Goal: Task Accomplishment & Management: Use online tool/utility

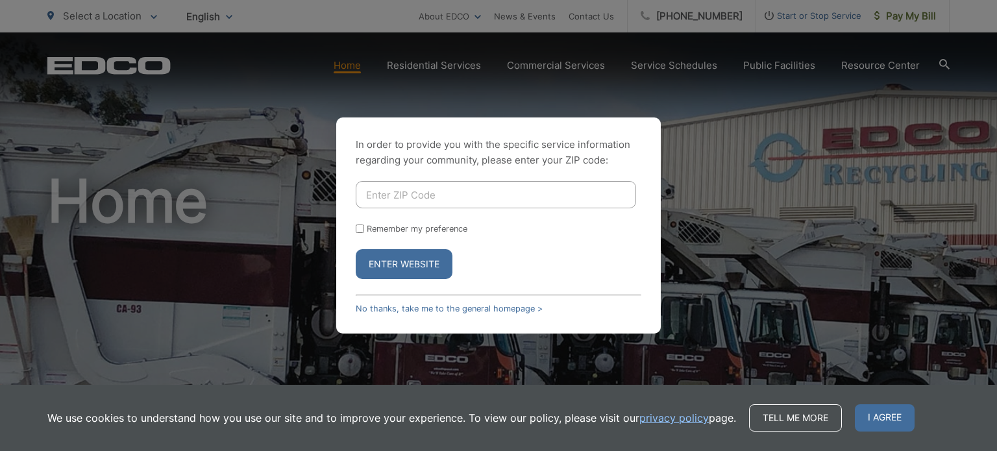
click at [503, 180] on div "In order to provide you with the specific service information regarding your co…" at bounding box center [498, 225] width 324 height 216
click at [452, 201] on input "Enter ZIP Code" at bounding box center [496, 194] width 280 height 27
type input "92028"
click at [412, 259] on button "Enter Website" at bounding box center [404, 264] width 97 height 30
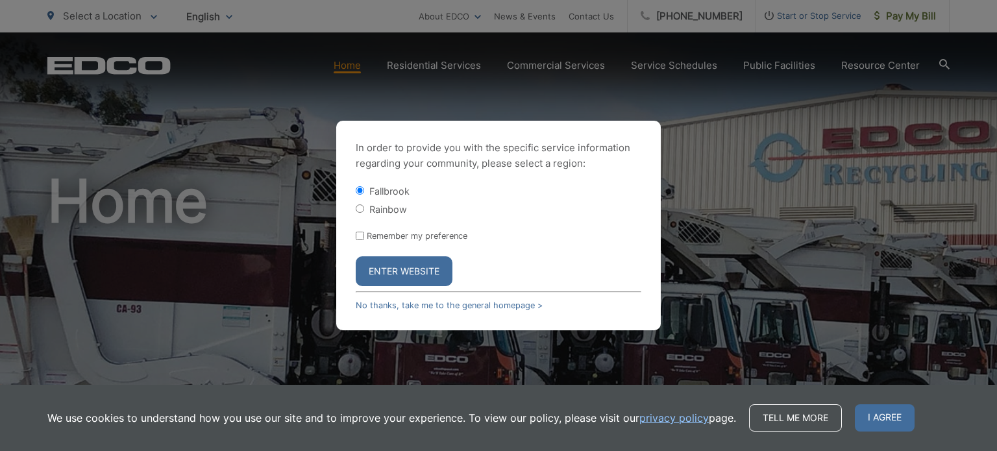
click at [400, 265] on button "Enter Website" at bounding box center [404, 271] width 97 height 30
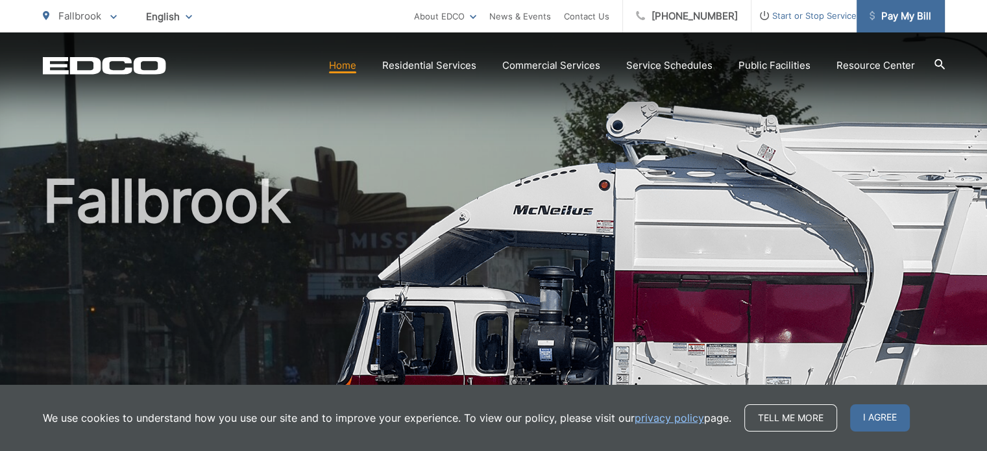
click at [894, 23] on span "Pay My Bill" at bounding box center [900, 16] width 62 height 16
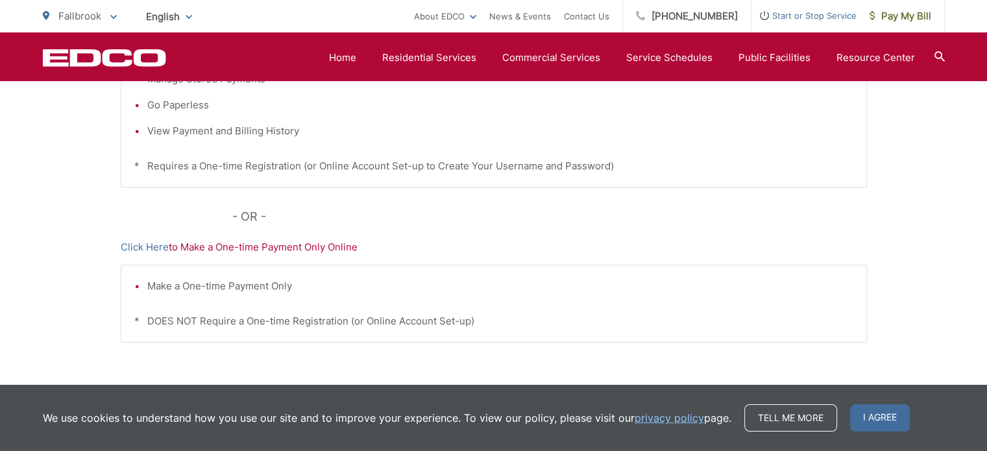
scroll to position [430, 0]
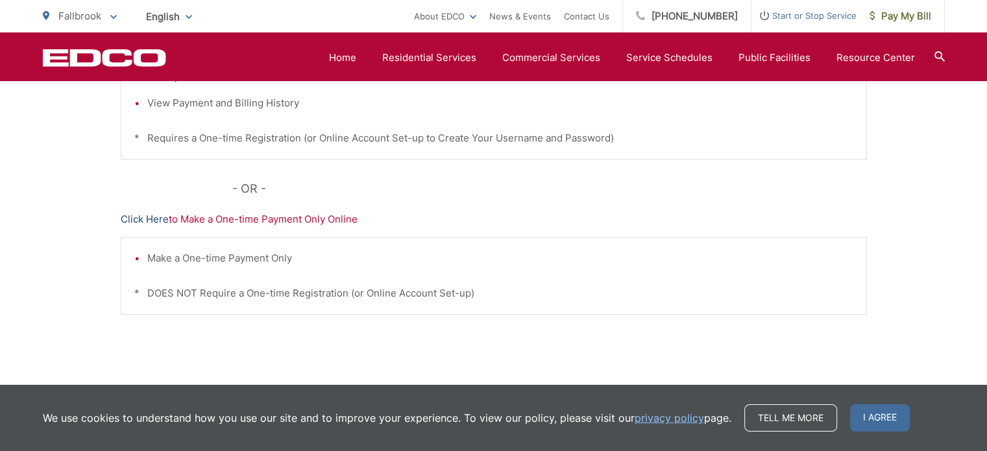
click at [151, 217] on link "Click Here" at bounding box center [145, 220] width 48 height 16
